Goal: Information Seeking & Learning: Learn about a topic

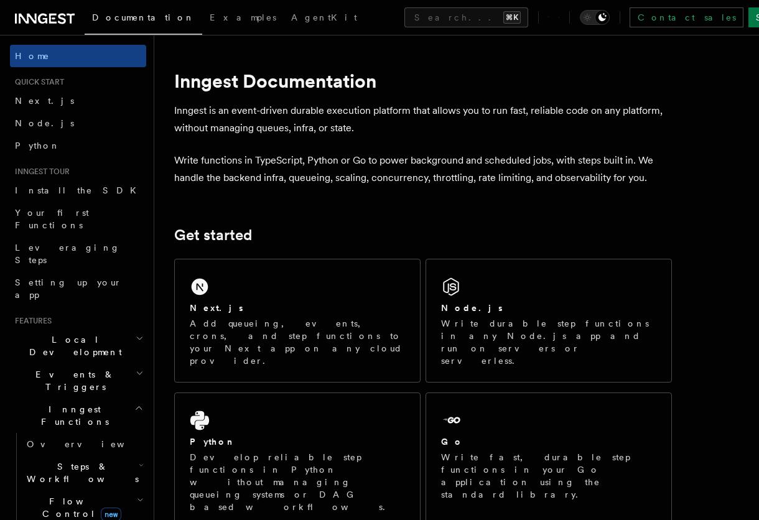
click at [366, 127] on p "Inngest is an event-driven durable execution platform that allows you to run fa…" at bounding box center [422, 119] width 497 height 35
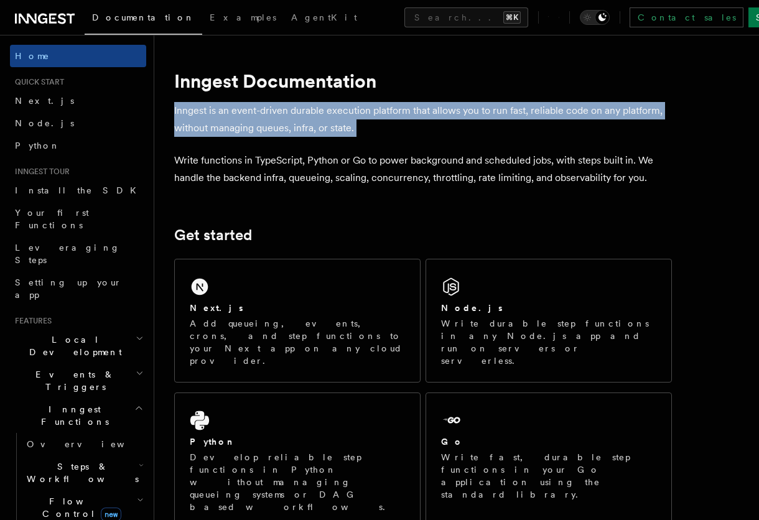
click at [364, 129] on p "Inngest is an event-driven durable execution platform that allows you to run fa…" at bounding box center [422, 119] width 497 height 35
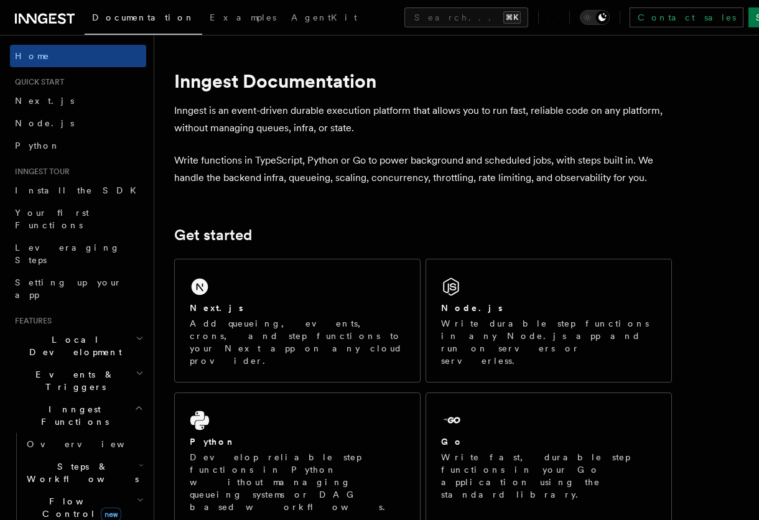
click at [364, 129] on p "Inngest is an event-driven durable execution platform that allows you to run fa…" at bounding box center [422, 119] width 497 height 35
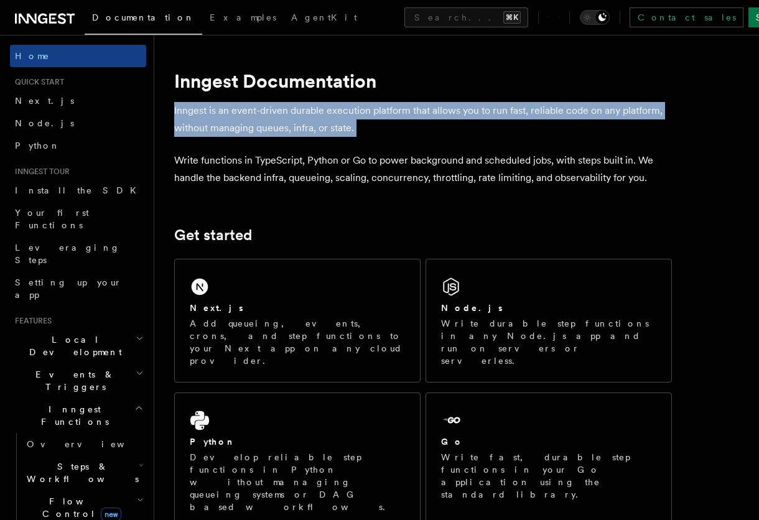
click at [364, 129] on p "Inngest is an event-driven durable execution platform that allows you to run fa…" at bounding box center [422, 119] width 497 height 35
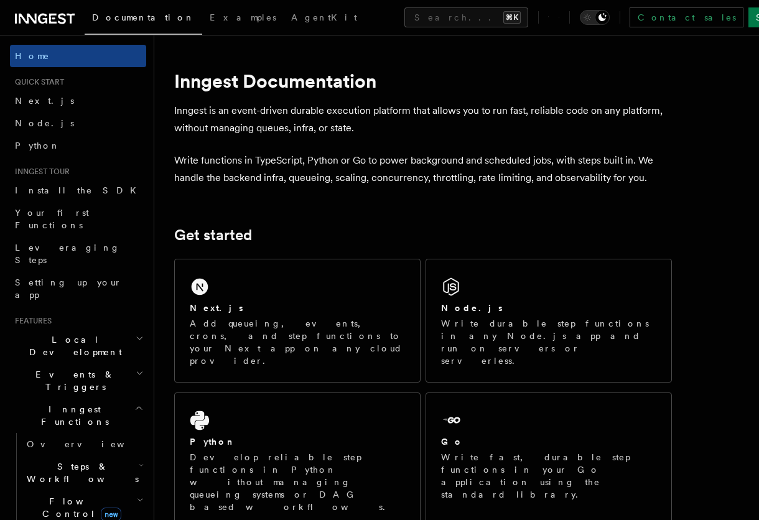
click at [364, 129] on p "Inngest is an event-driven durable execution platform that allows you to run fa…" at bounding box center [422, 119] width 497 height 35
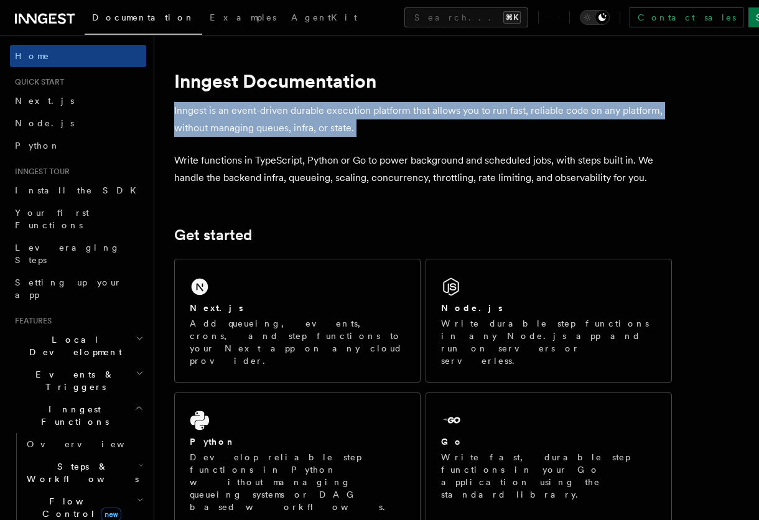
click at [364, 129] on p "Inngest is an event-driven durable execution platform that allows you to run fa…" at bounding box center [422, 119] width 497 height 35
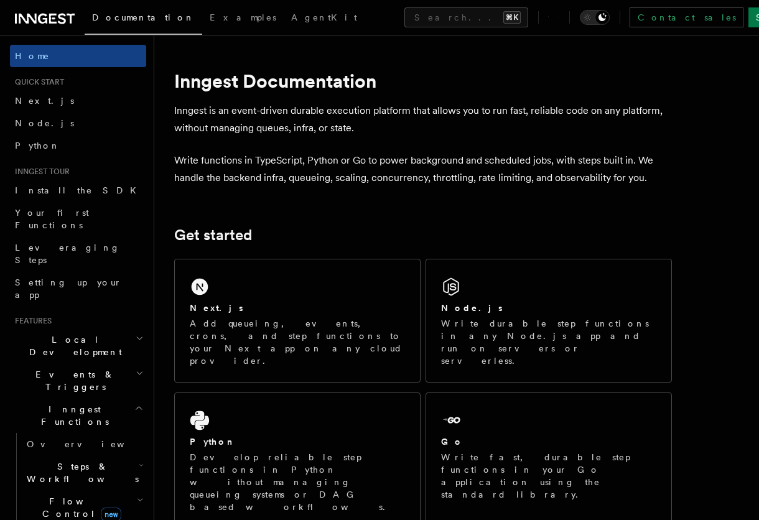
click at [364, 129] on p "Inngest is an event-driven durable execution platform that allows you to run fa…" at bounding box center [422, 119] width 497 height 35
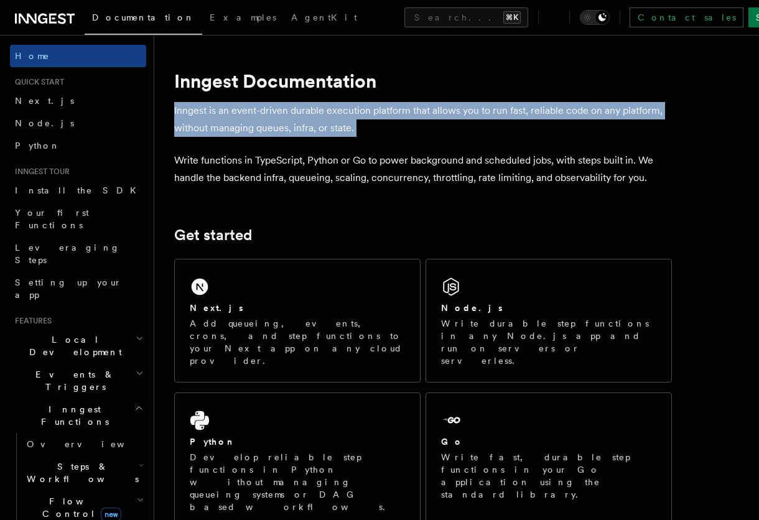
click at [364, 129] on p "Inngest is an event-driven durable execution platform that allows you to run fa…" at bounding box center [422, 119] width 497 height 35
